Goal: Task Accomplishment & Management: Manage account settings

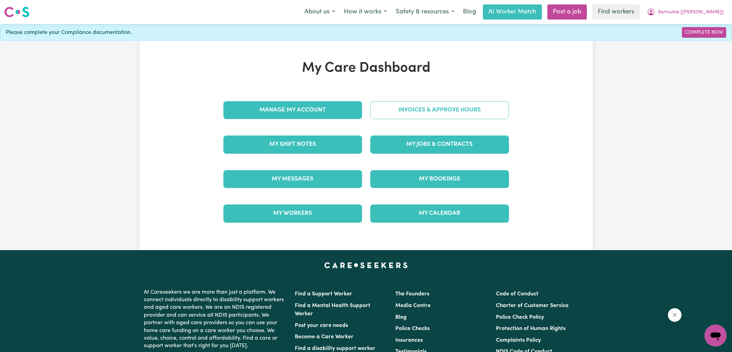
click at [380, 112] on link "Invoices & Approve Hours" at bounding box center [439, 110] width 139 height 18
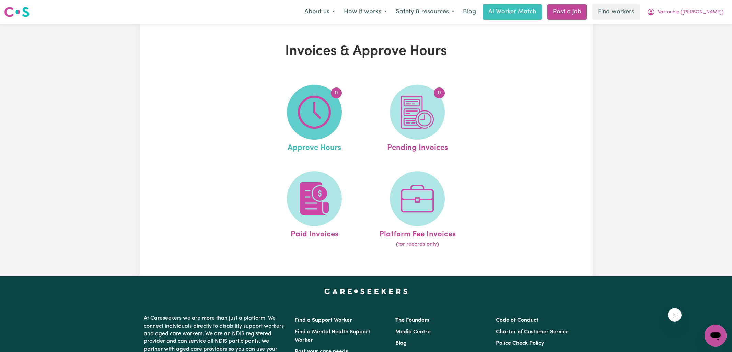
click at [306, 112] on img at bounding box center [314, 112] width 33 height 33
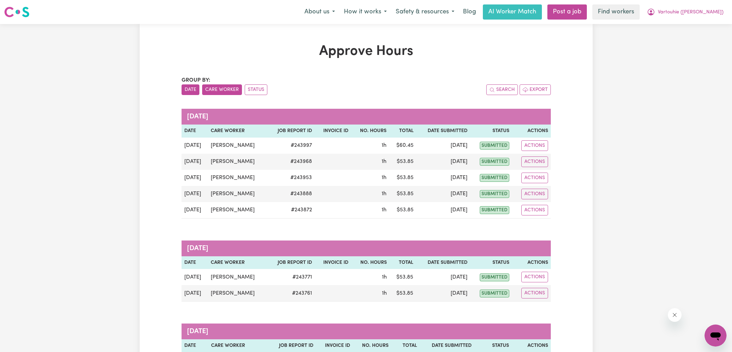
click at [220, 90] on button "Care Worker" at bounding box center [222, 89] width 40 height 11
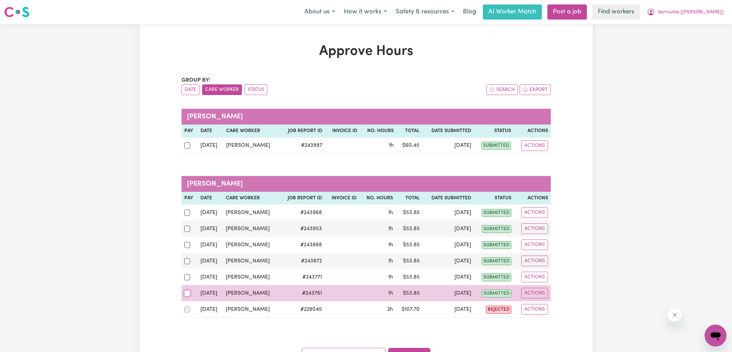
click at [190, 291] on input "checkbox" at bounding box center [187, 293] width 6 height 6
checkbox input "true"
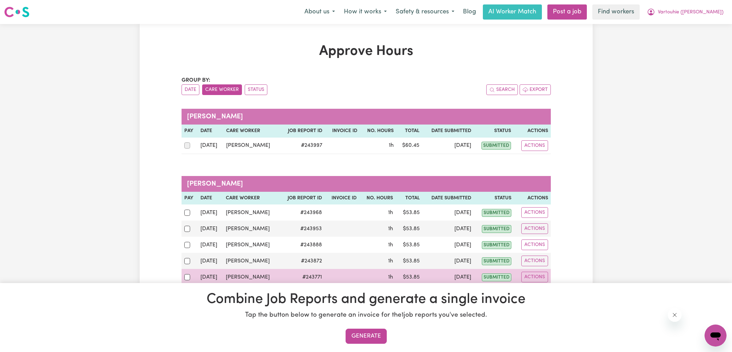
click at [187, 273] on div at bounding box center [189, 277] width 11 height 9
click at [187, 274] on input "checkbox" at bounding box center [187, 277] width 6 height 6
checkbox input "true"
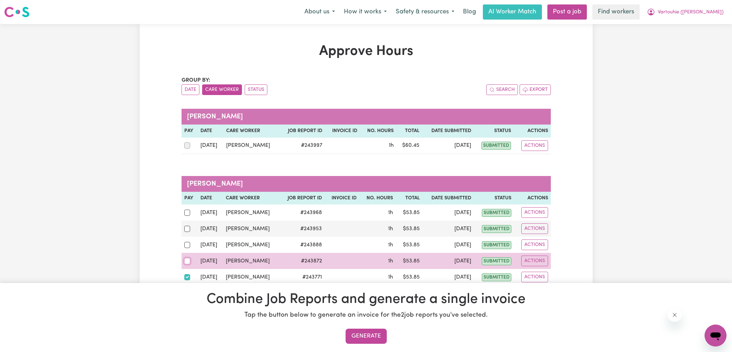
click at [186, 259] on input "checkbox" at bounding box center [187, 261] width 6 height 6
checkbox input "true"
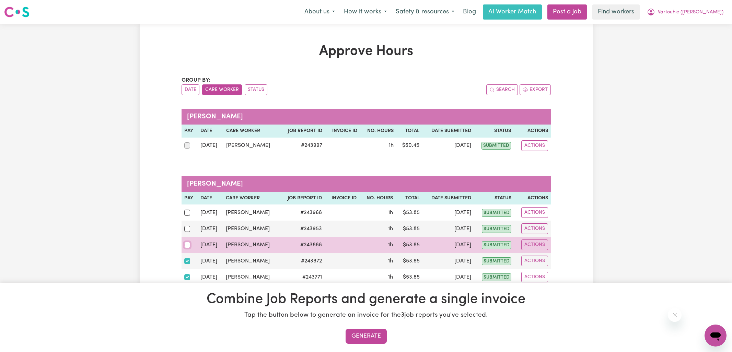
click at [186, 246] on input "checkbox" at bounding box center [187, 245] width 6 height 6
checkbox input "true"
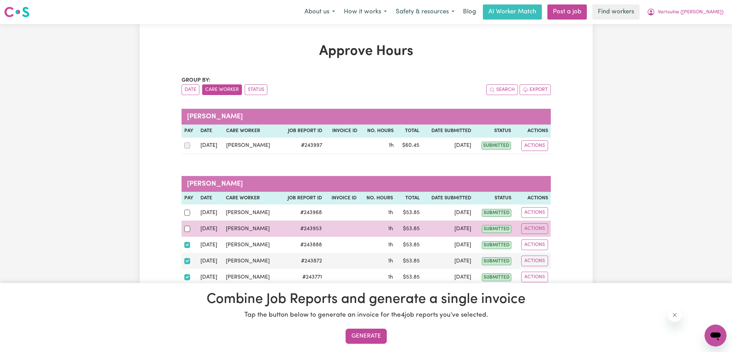
click at [185, 225] on div at bounding box center [189, 229] width 11 height 9
click at [185, 226] on input "checkbox" at bounding box center [187, 229] width 6 height 6
checkbox input "true"
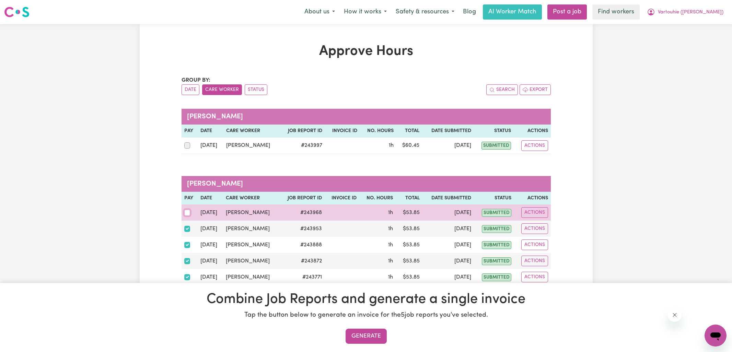
click at [187, 213] on input "checkbox" at bounding box center [187, 213] width 6 height 6
checkbox input "true"
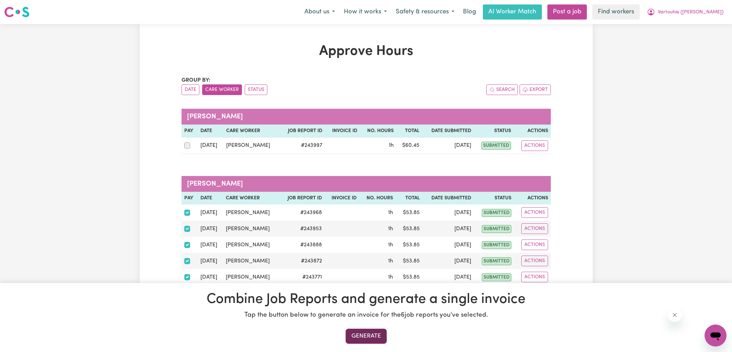
click at [374, 337] on button "Generate" at bounding box center [366, 336] width 41 height 15
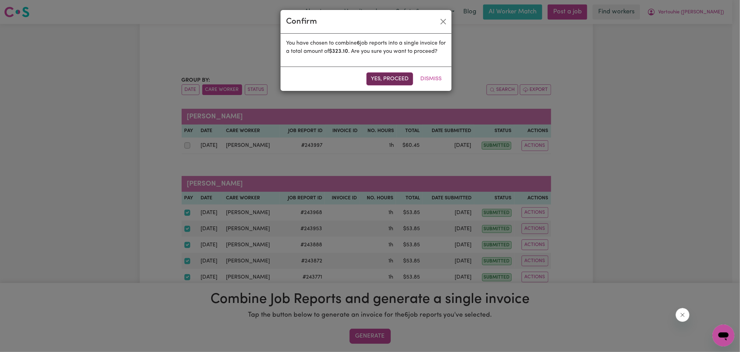
click at [397, 85] on button "Yes, proceed" at bounding box center [389, 78] width 47 height 13
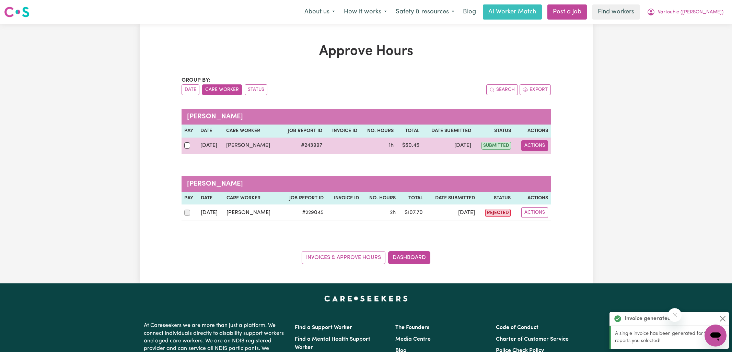
drag, startPoint x: 530, startPoint y: 145, endPoint x: 543, endPoint y: 147, distance: 12.8
click at [531, 145] on button "Actions" at bounding box center [535, 145] width 27 height 11
click at [558, 163] on link "View Job Report" at bounding box center [552, 161] width 59 height 14
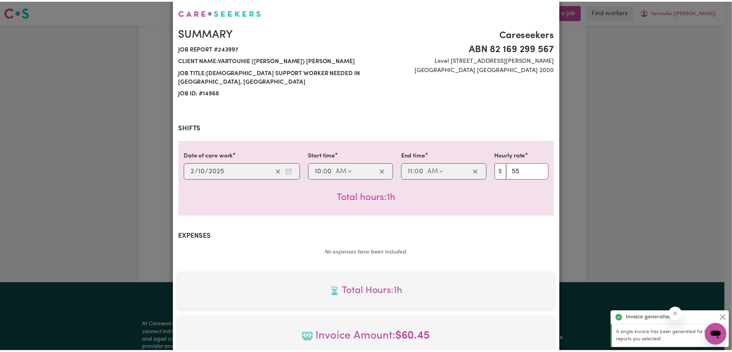
scroll to position [185, 0]
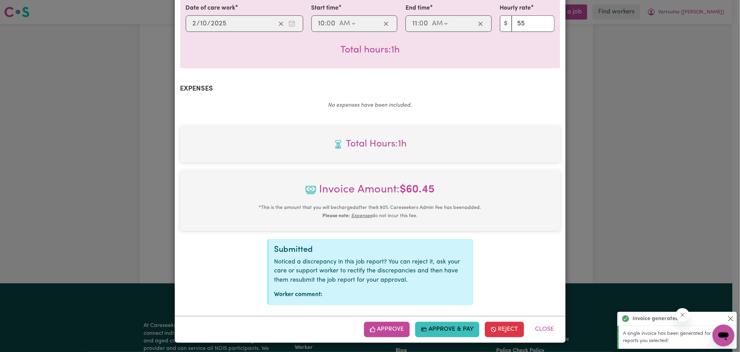
click at [391, 333] on button "Approve" at bounding box center [387, 329] width 46 height 15
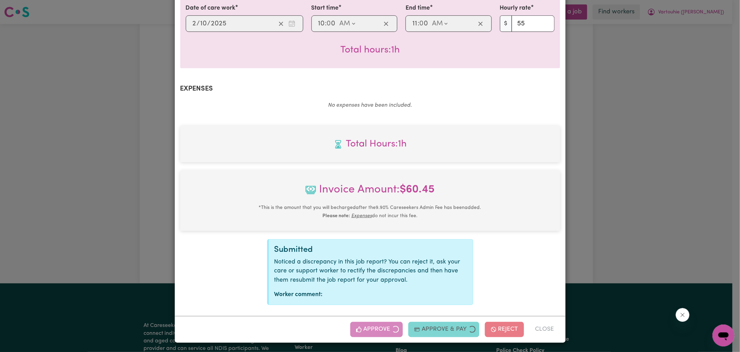
click at [550, 233] on div "Total Hours: 1h Invoice Amount: $ 60.45 * This is the amount that you will be c…" at bounding box center [370, 215] width 380 height 179
click at [590, 199] on div "Job Report # 243997 - [PERSON_NAME] Summary Job report # 243997 Client name: Va…" at bounding box center [370, 176] width 740 height 352
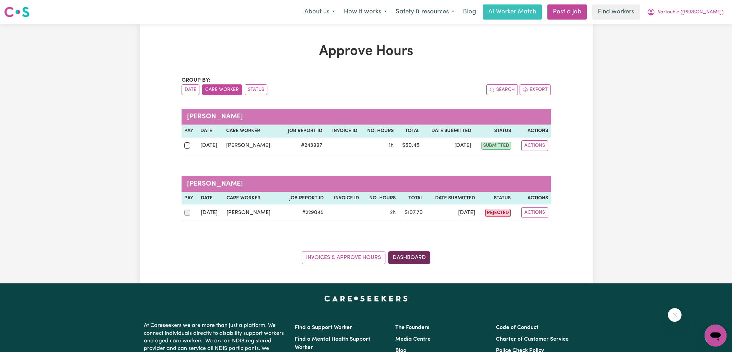
click at [419, 257] on link "Dashboard" at bounding box center [409, 257] width 42 height 13
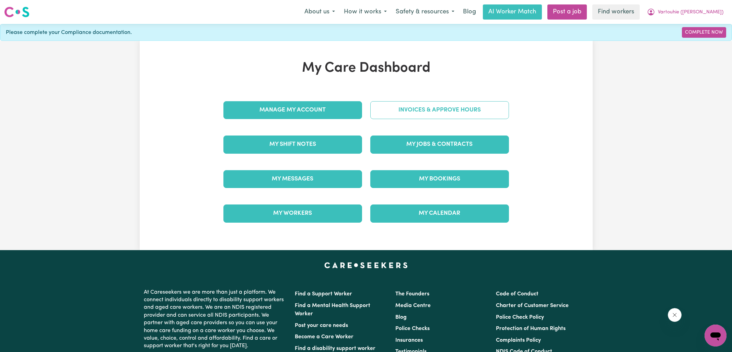
click at [440, 115] on link "Invoices & Approve Hours" at bounding box center [439, 110] width 139 height 18
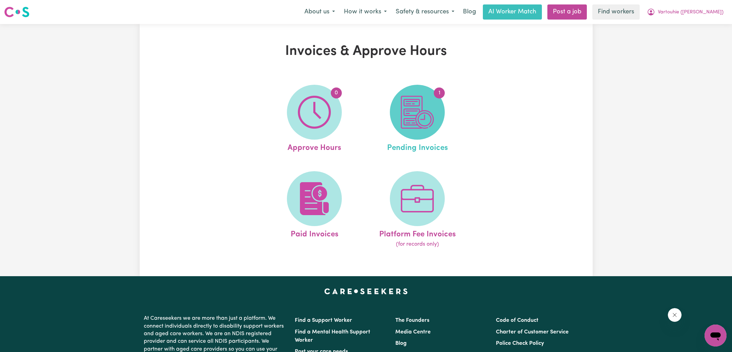
click at [428, 119] on img at bounding box center [417, 112] width 33 height 33
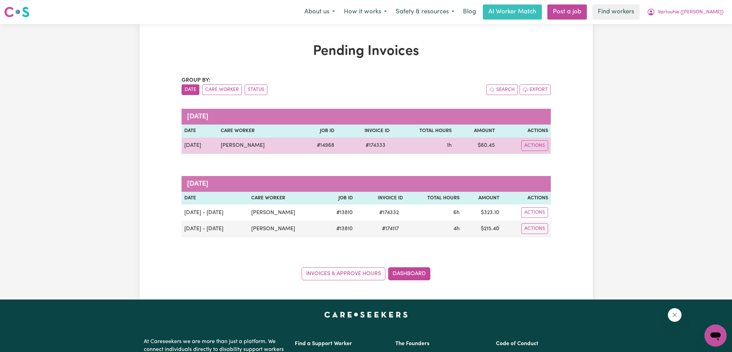
click at [364, 145] on span "# 174333" at bounding box center [376, 145] width 28 height 8
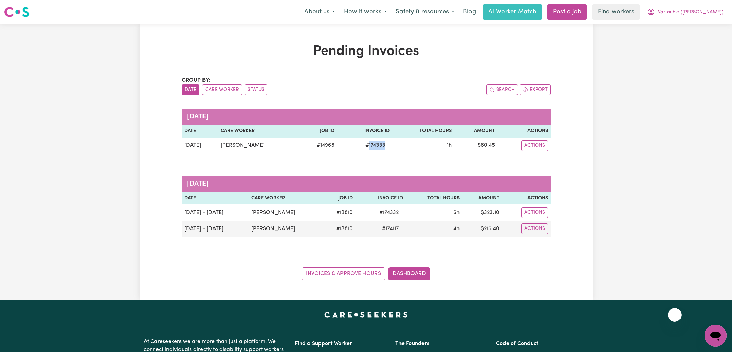
copy span "174333"
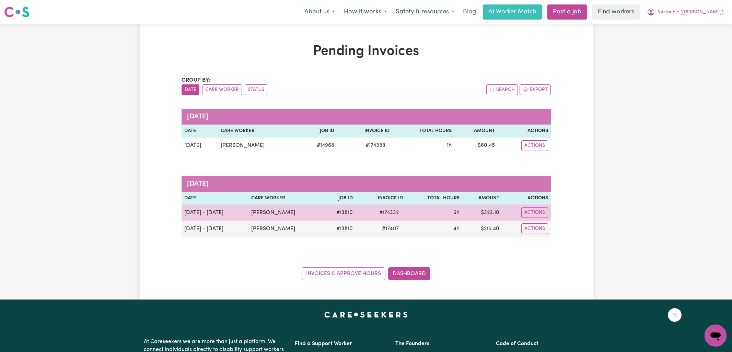
click at [403, 213] on span "# 174332" at bounding box center [389, 213] width 28 height 8
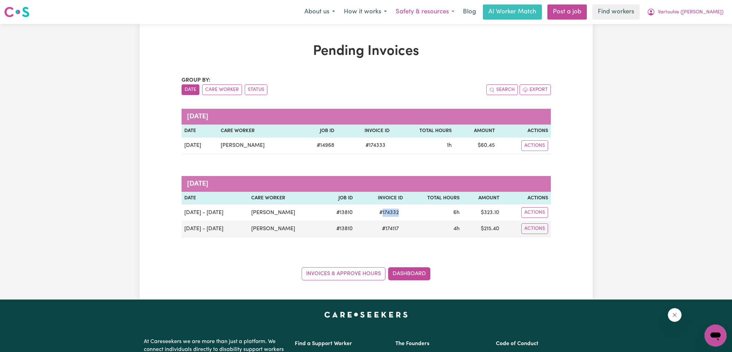
copy span "174332"
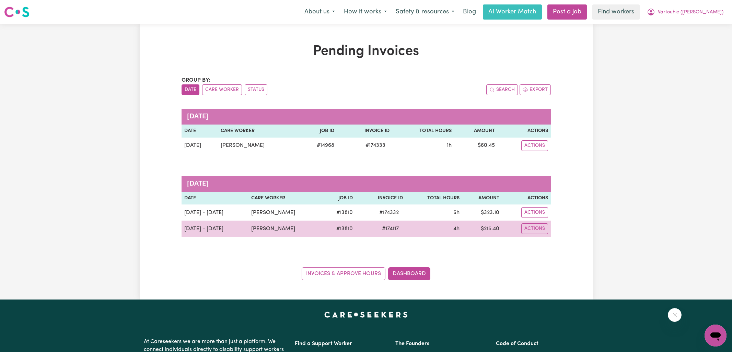
click at [399, 230] on span "# 174117" at bounding box center [390, 229] width 25 height 8
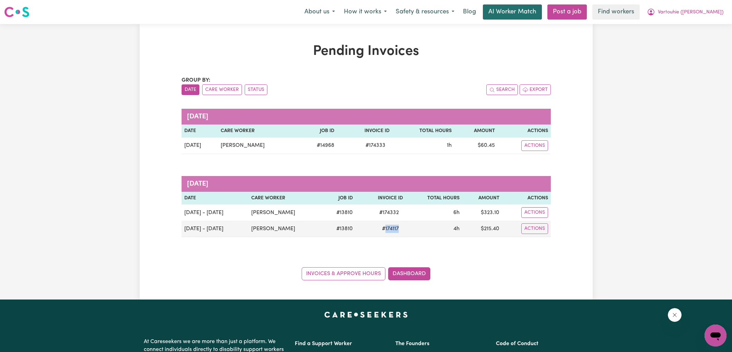
copy span "174117"
click at [652, 11] on icon "My Account" at bounding box center [651, 11] width 2 height 2
click at [682, 41] on link "Logout" at bounding box center [701, 39] width 54 height 13
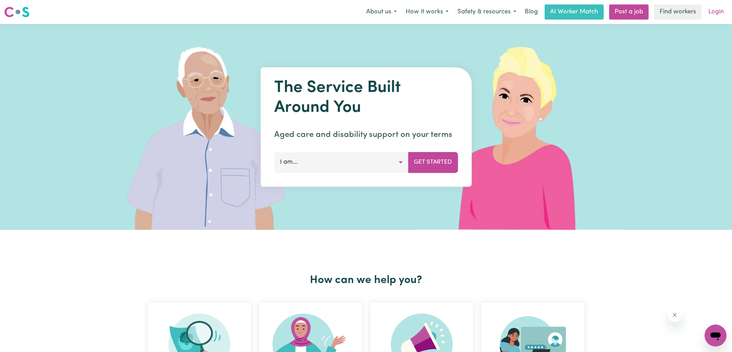
click at [724, 12] on link "Login" at bounding box center [717, 11] width 24 height 15
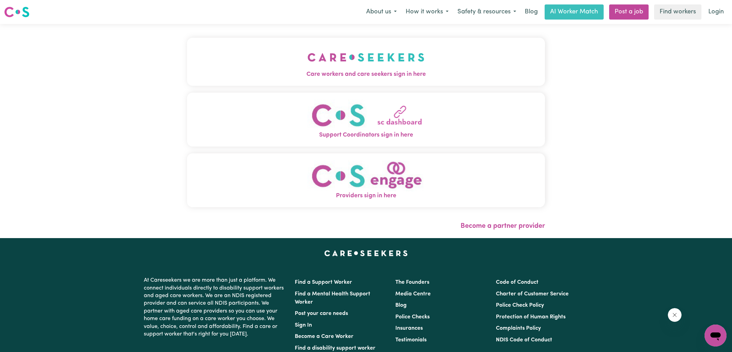
click at [323, 66] on img "Care workers and care seekers sign in here" at bounding box center [366, 57] width 117 height 25
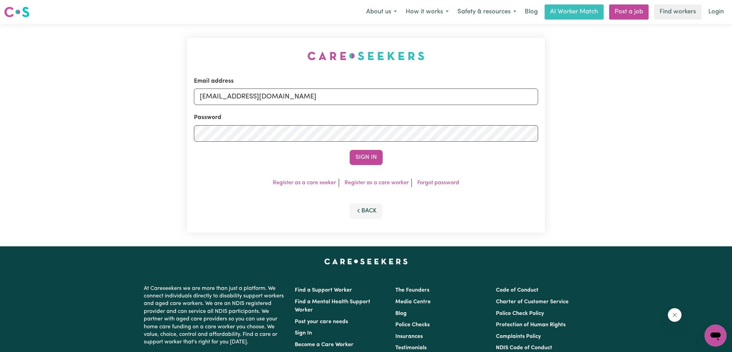
click at [223, 47] on div "Email address [EMAIL_ADDRESS][DOMAIN_NAME] Password Sign In Register as a care …" at bounding box center [366, 135] width 366 height 222
drag, startPoint x: 236, startPoint y: 96, endPoint x: 604, endPoint y: 103, distance: 368.8
click at [605, 104] on div "Email address [EMAIL_ADDRESS][DOMAIN_NAME] Password Sign In Register as a care …" at bounding box center [366, 135] width 732 height 222
type input "[EMAIL_ADDRESS][DOMAIN_NAME]"
click at [350, 150] on button "Sign In" at bounding box center [366, 157] width 33 height 15
